Goal: Information Seeking & Learning: Learn about a topic

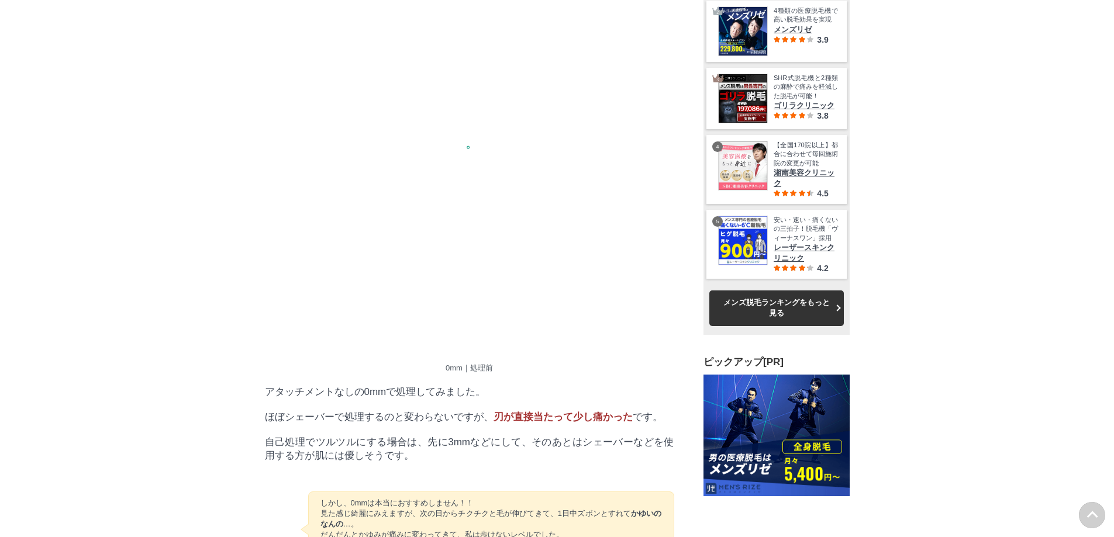
scroll to position [37357, 57888]
